Goal: Find specific page/section: Find specific page/section

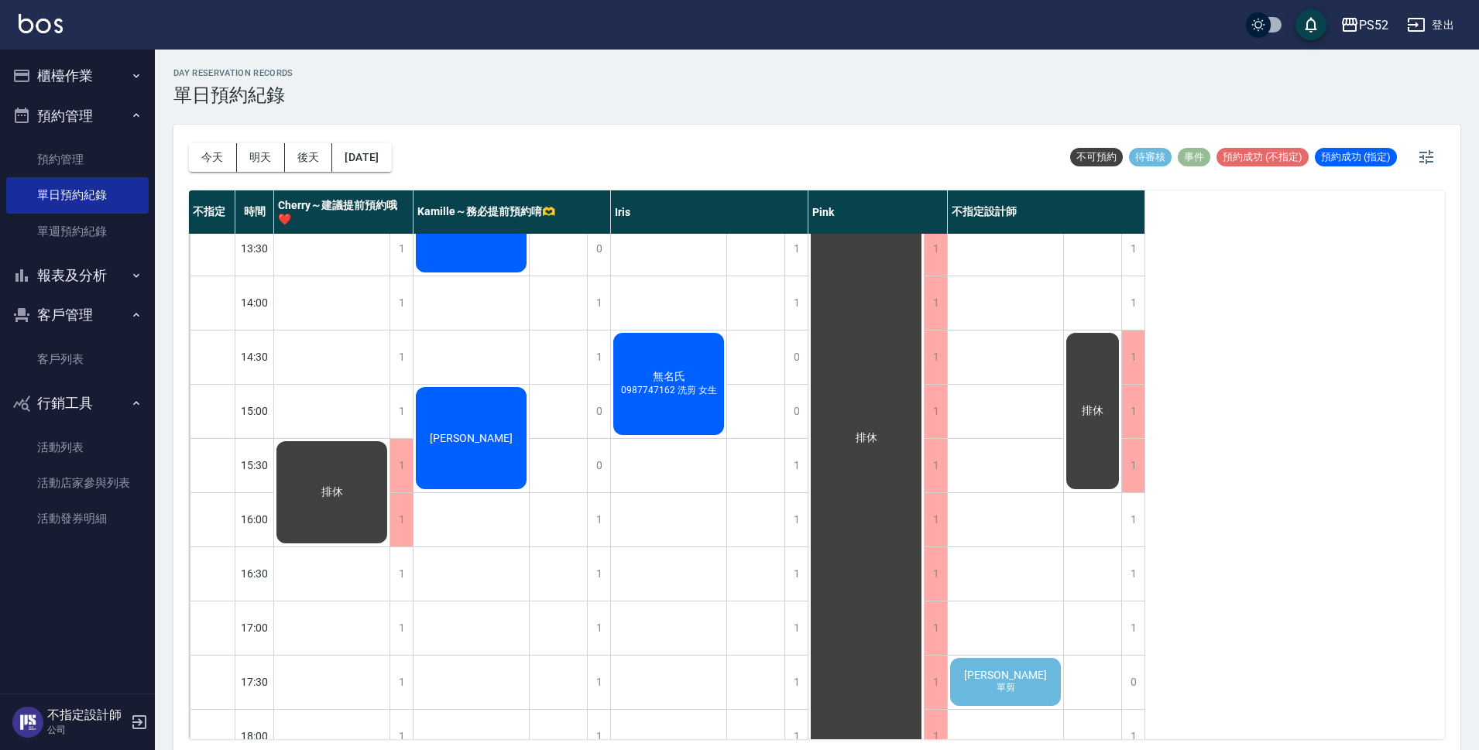
scroll to position [366, 0]
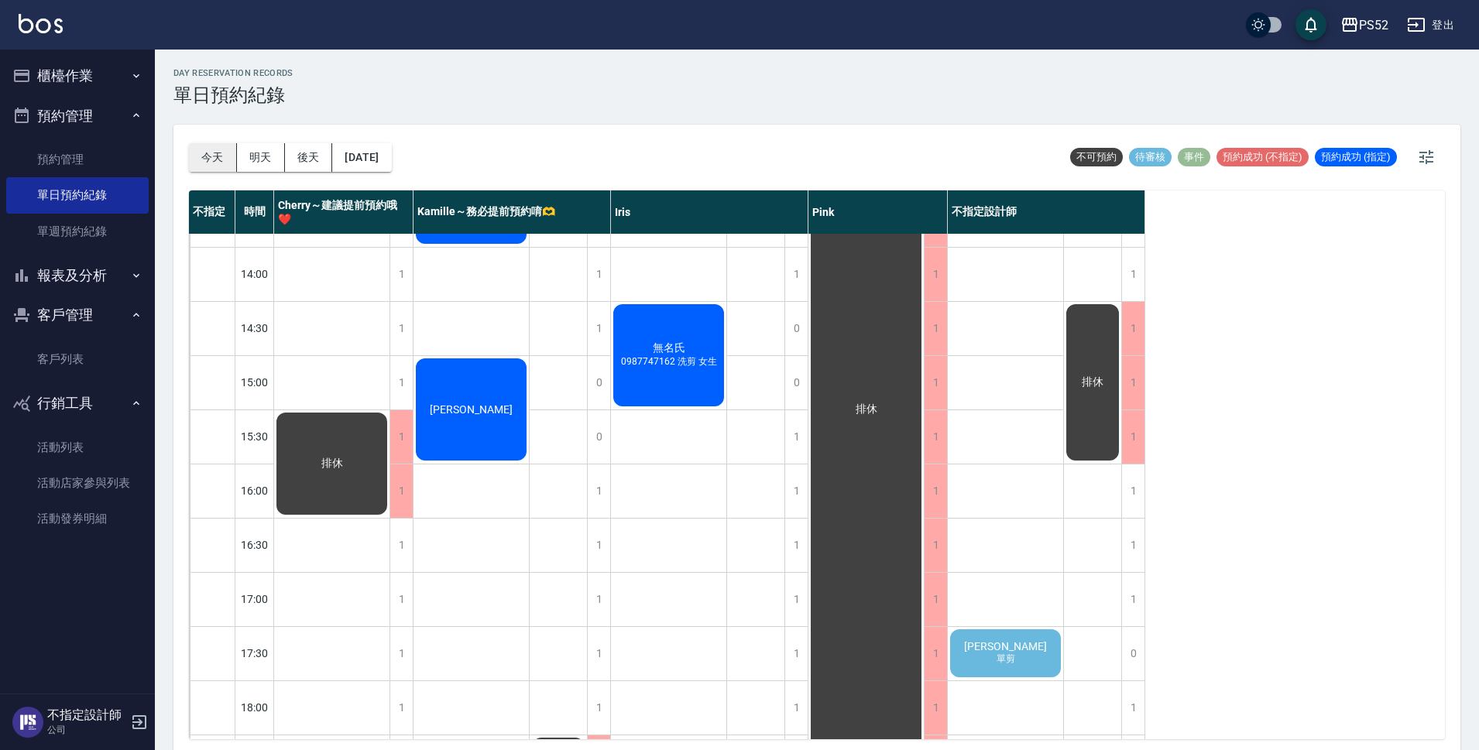
click at [213, 160] on button "今天" at bounding box center [213, 157] width 48 height 29
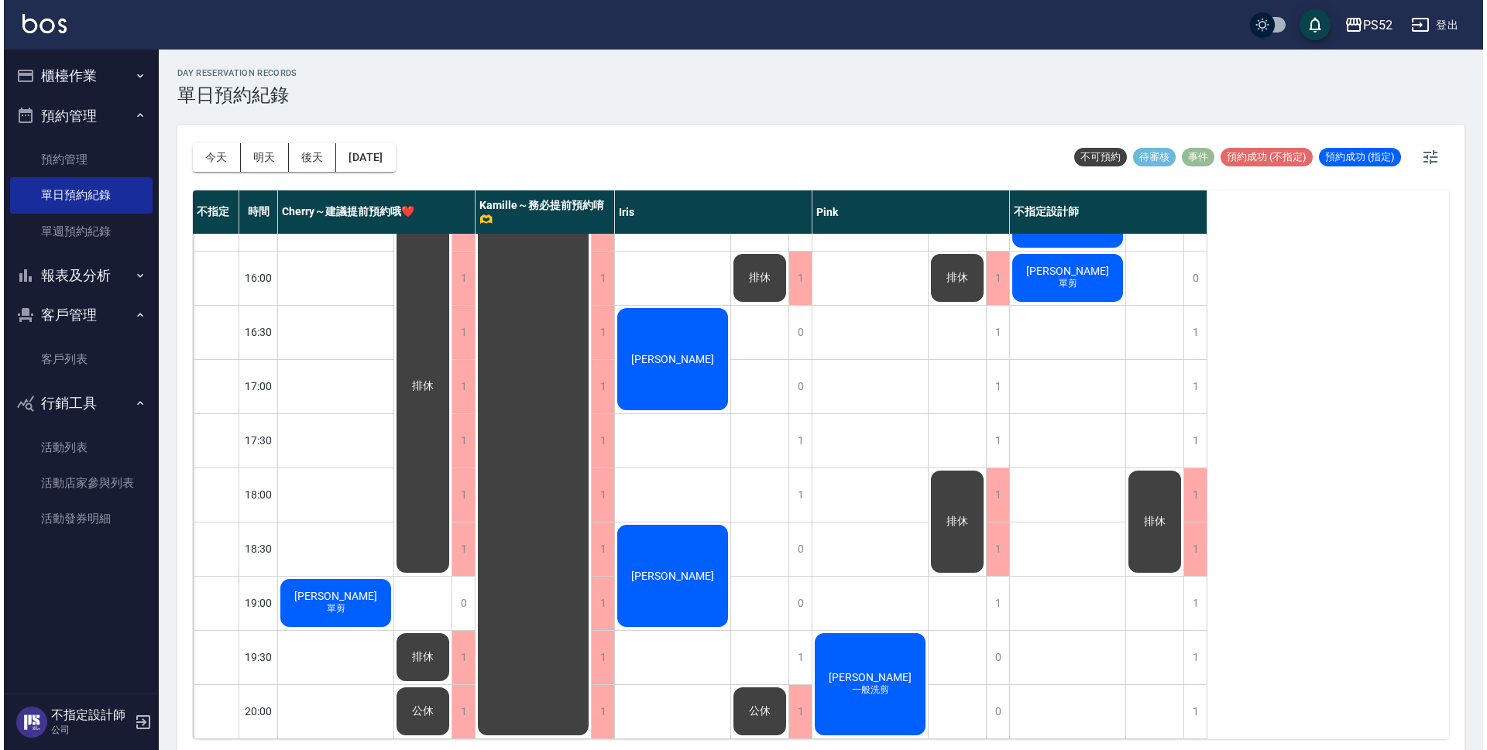
scroll to position [592, 0]
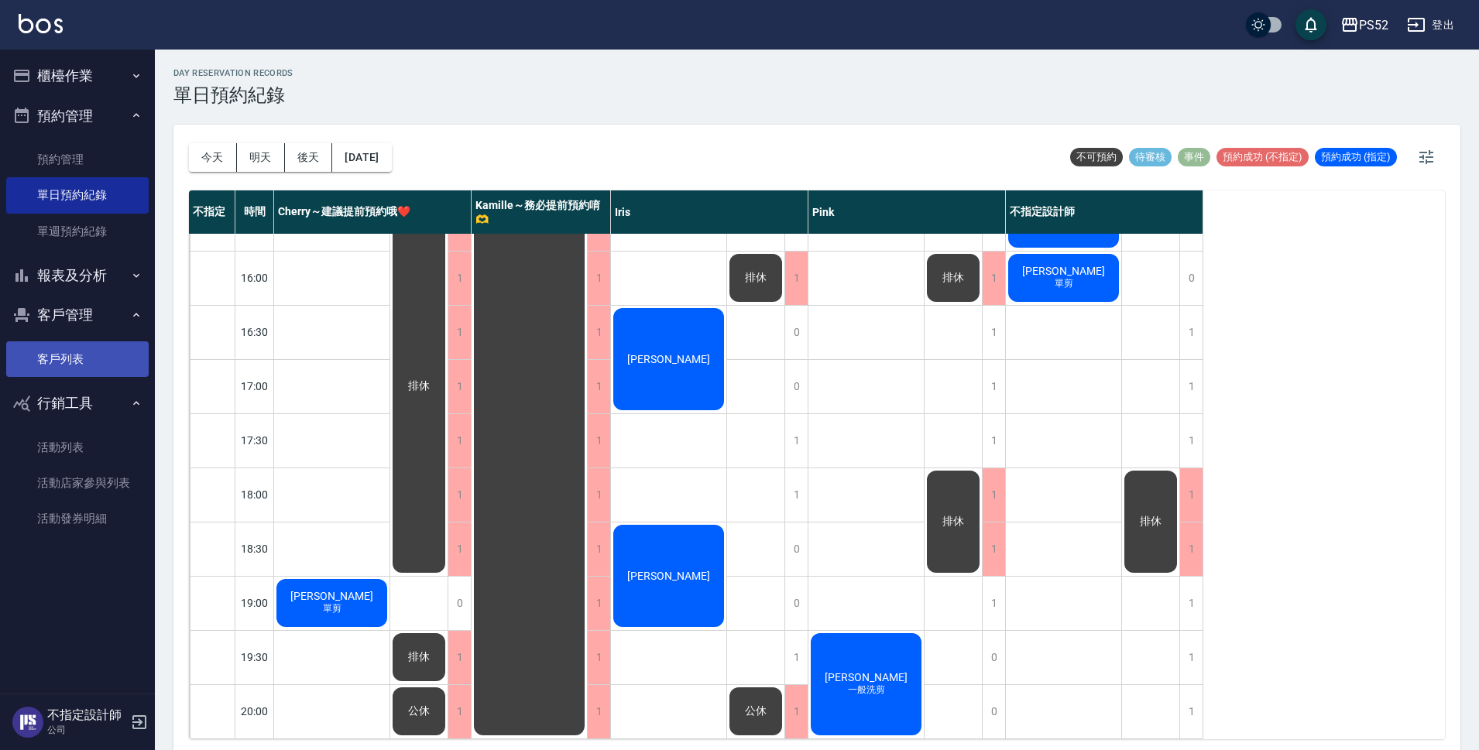
click at [85, 366] on link "客戶列表" at bounding box center [77, 359] width 142 height 36
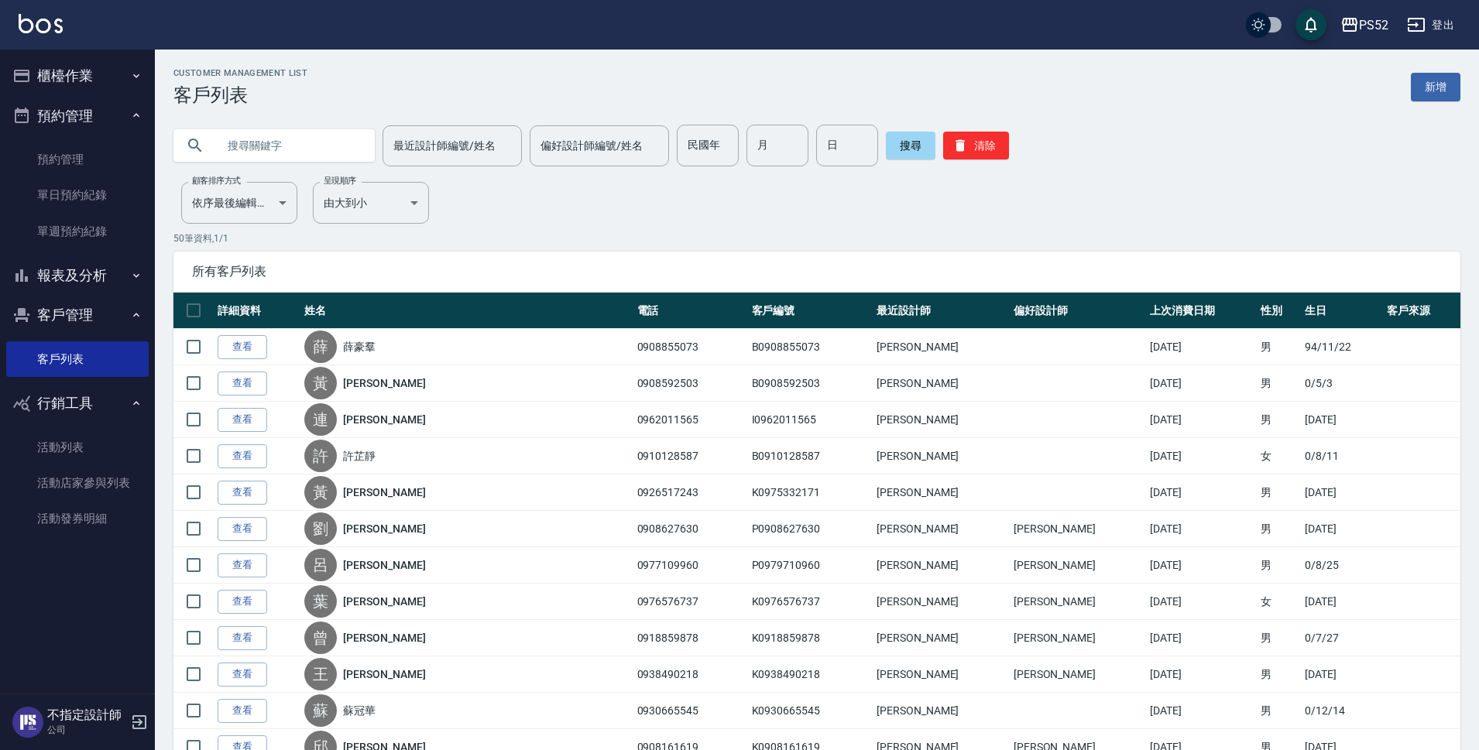
click at [311, 141] on input "text" at bounding box center [290, 146] width 146 height 42
type input "＿"
click at [313, 151] on input "＿" at bounding box center [290, 146] width 146 height 42
type input "何季"
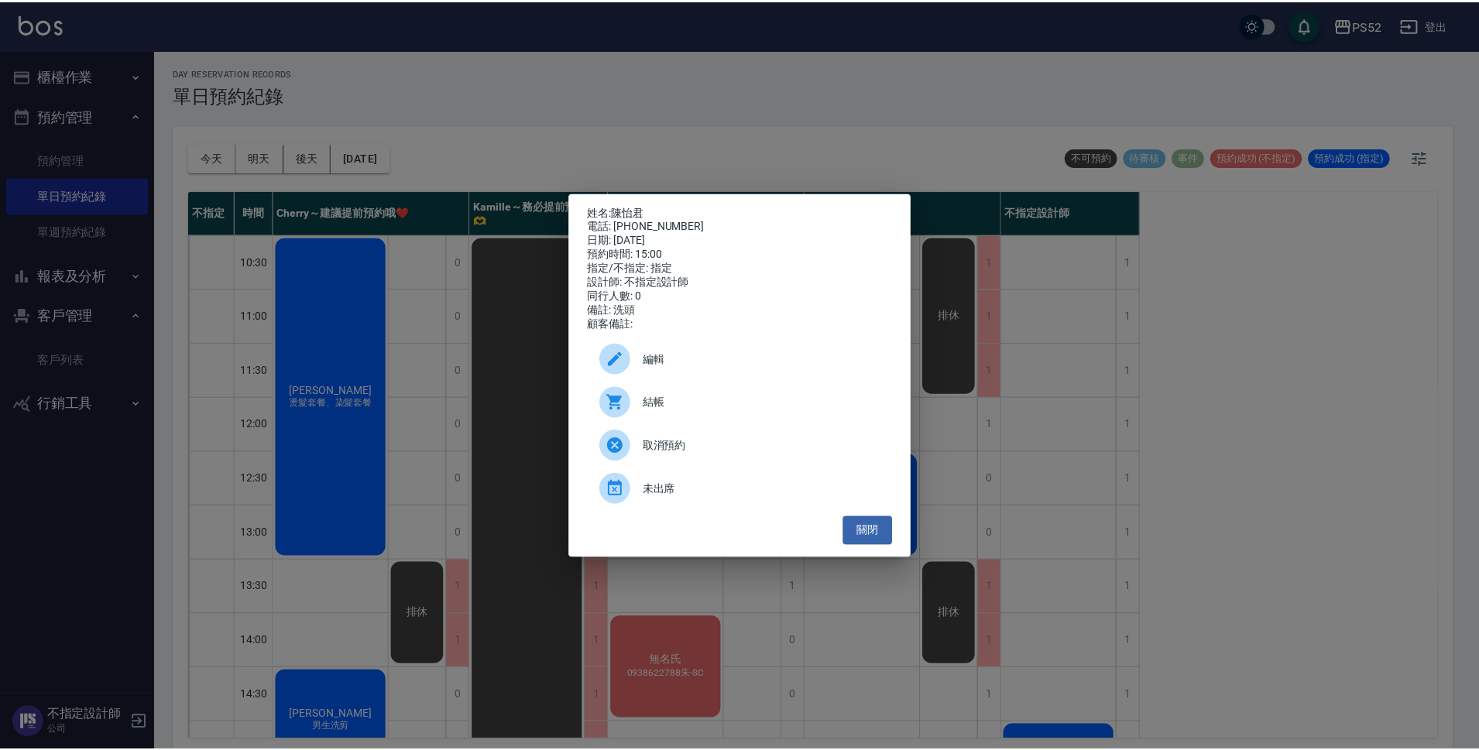
scroll to position [207, 0]
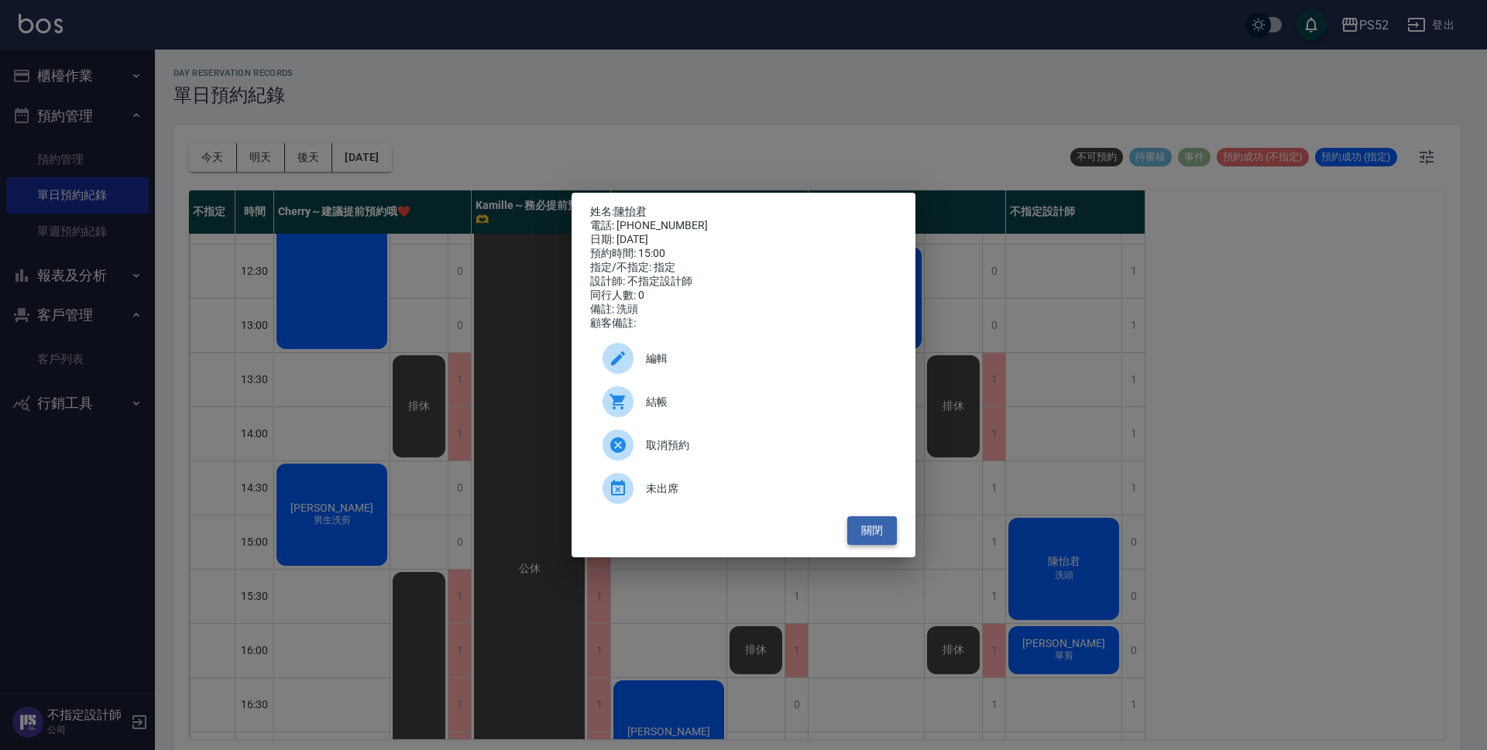
click at [871, 534] on button "關閉" at bounding box center [872, 530] width 50 height 29
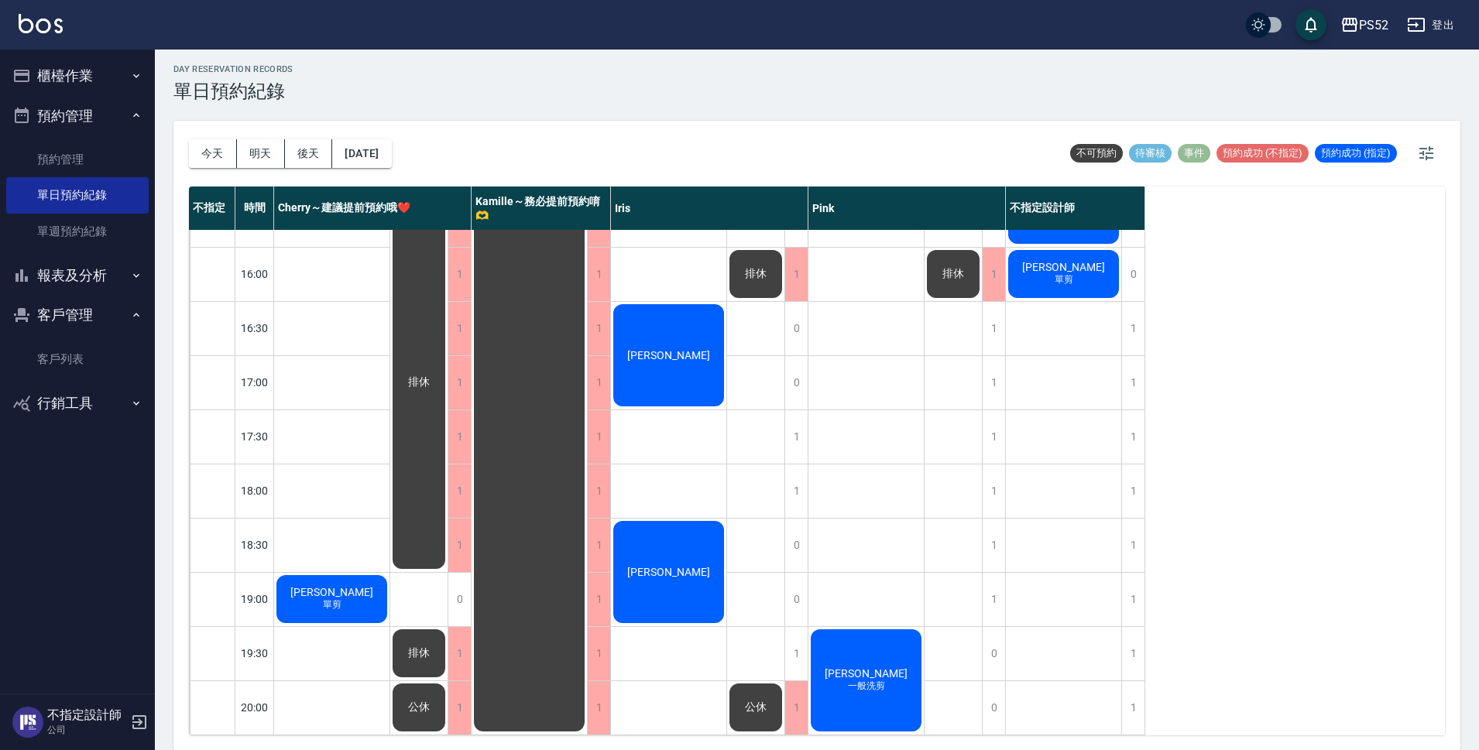
scroll to position [5, 0]
